Goal: Task Accomplishment & Management: Manage account settings

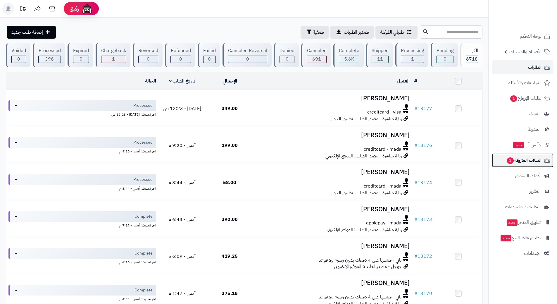
click at [503, 162] on link "السلات المتروكة 1" at bounding box center [522, 160] width 61 height 14
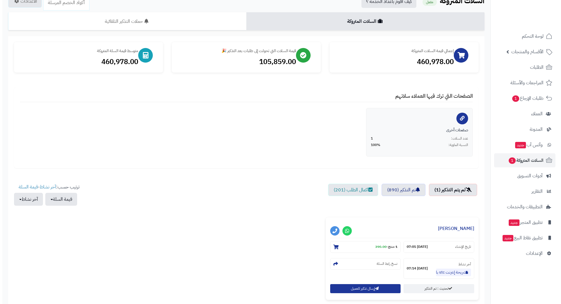
scroll to position [58, 0]
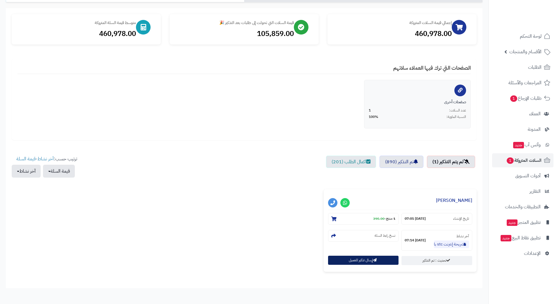
click at [351, 261] on button "إرسال تذكير للعميل" at bounding box center [363, 260] width 71 height 9
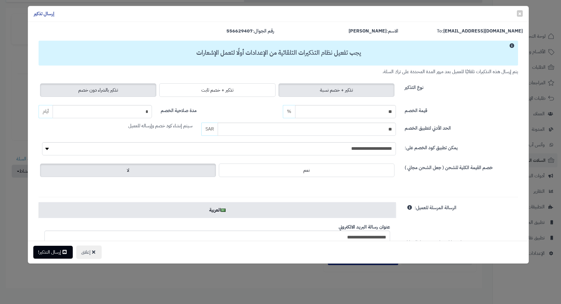
click at [116, 85] on label "تذكير بالشراء دون خصم" at bounding box center [98, 89] width 116 height 13
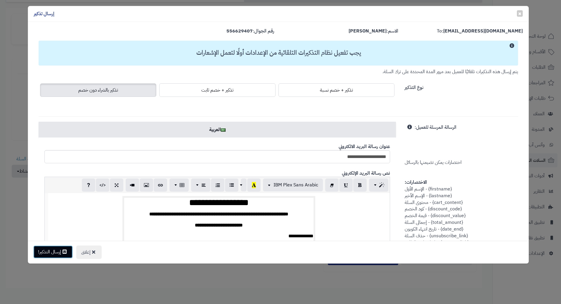
click at [68, 254] on button "إرسال التذكير!" at bounding box center [52, 251] width 39 height 13
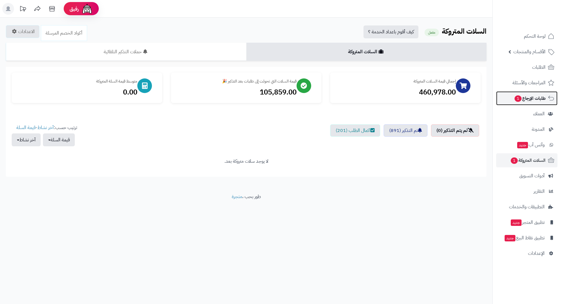
click at [510, 99] on link "طلبات الإرجاع 1" at bounding box center [526, 98] width 61 height 14
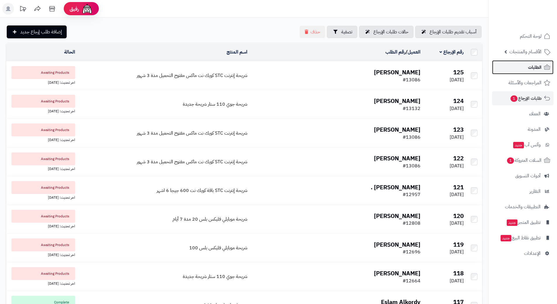
click at [508, 66] on link "الطلبات" at bounding box center [522, 67] width 61 height 14
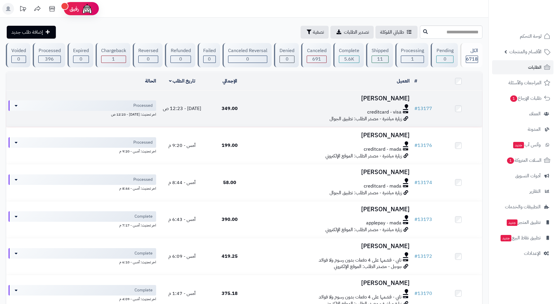
click at [274, 112] on div "creditcard - visa" at bounding box center [333, 112] width 154 height 7
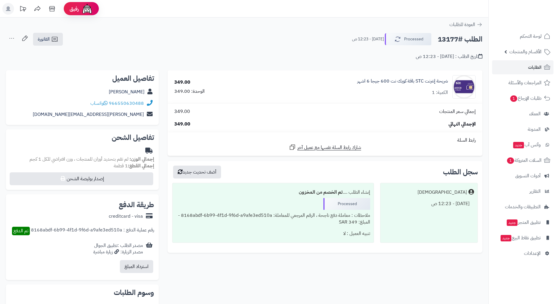
click at [461, 38] on h2 "الطلب #13177" at bounding box center [460, 39] width 45 height 12
copy div "الطلب #13177 Processed"
click at [108, 103] on icon at bounding box center [105, 103] width 4 height 5
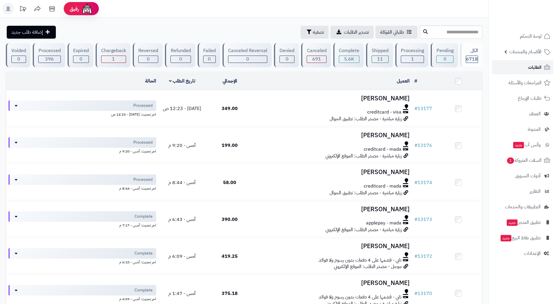
click at [523, 65] on link "الطلبات" at bounding box center [522, 67] width 61 height 14
click at [517, 159] on span "السلات المتروكة 1" at bounding box center [523, 160] width 35 height 8
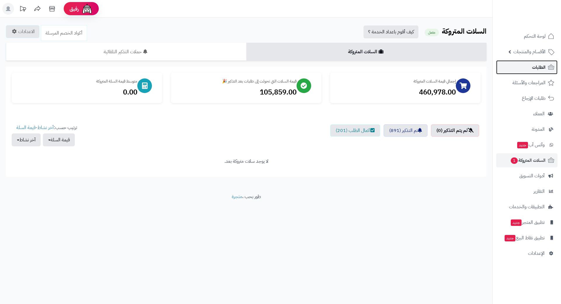
click at [523, 71] on link "الطلبات" at bounding box center [526, 67] width 61 height 14
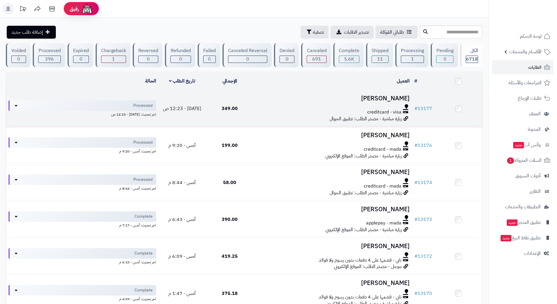
click at [278, 112] on div "creditcard - visa" at bounding box center [333, 112] width 154 height 7
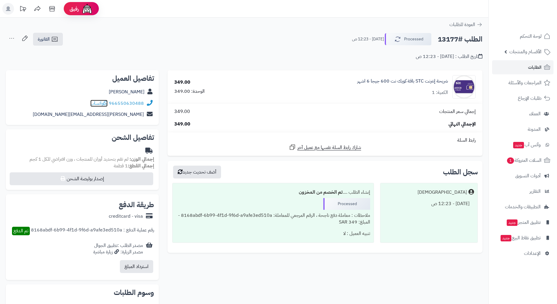
click at [96, 102] on span "واتساب" at bounding box center [98, 103] width 17 height 7
